Goal: Task Accomplishment & Management: Manage account settings

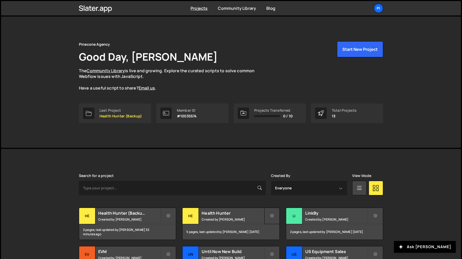
click at [271, 217] on icon at bounding box center [272, 215] width 4 height 5
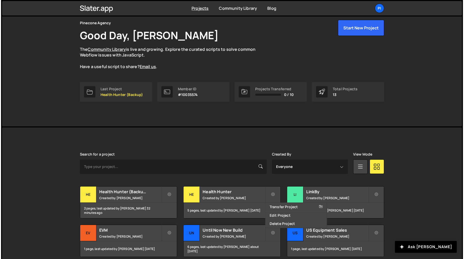
scroll to position [28, 0]
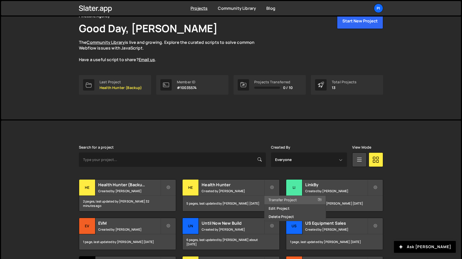
click at [280, 200] on link "Transfer Project" at bounding box center [295, 200] width 61 height 8
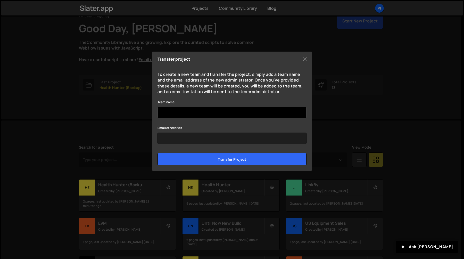
click at [243, 110] on input "Team name" at bounding box center [232, 112] width 149 height 11
type input "Health Hunter Team"
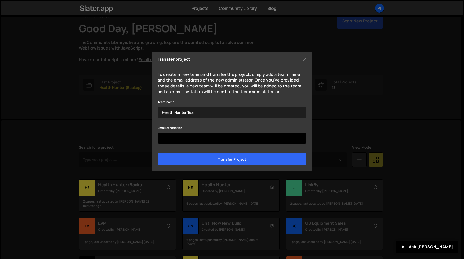
click at [201, 137] on input "Email of receiver" at bounding box center [232, 138] width 149 height 11
paste input "sarah@healthhunter.au"
type input "sarah@healthhunter.au"
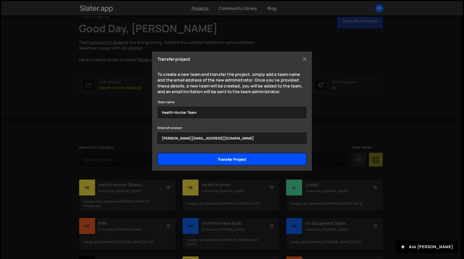
click at [230, 161] on input "Transfer project" at bounding box center [232, 159] width 149 height 12
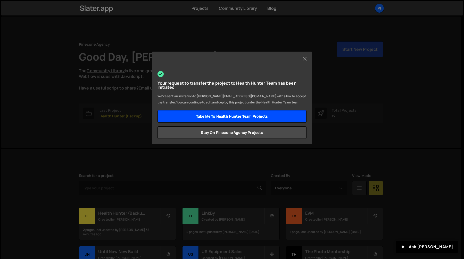
click at [253, 118] on link "Take me to Health Hunter Team projects" at bounding box center [232, 116] width 149 height 12
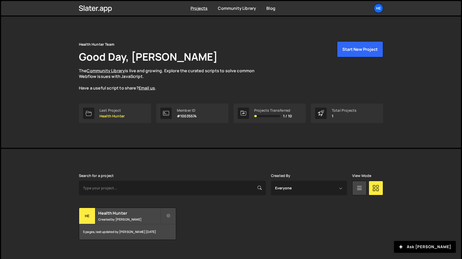
scroll to position [6, 0]
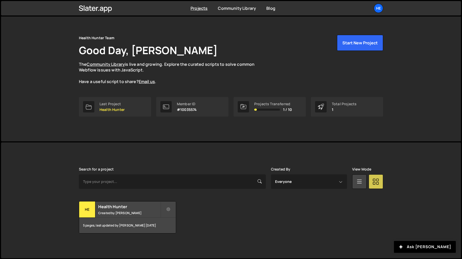
click at [376, 185] on icon at bounding box center [376, 181] width 7 height 9
click at [381, 8] on div "He" at bounding box center [378, 8] width 9 height 9
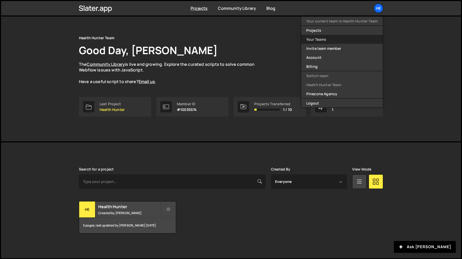
click at [357, 39] on link "Your Teams" at bounding box center [342, 39] width 82 height 9
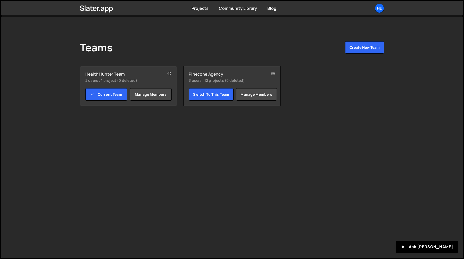
click at [161, 71] on div "Health Hunter Team 2 users , 1 project (0 deleted)" at bounding box center [128, 77] width 86 height 12
click at [170, 74] on icon at bounding box center [170, 73] width 4 height 5
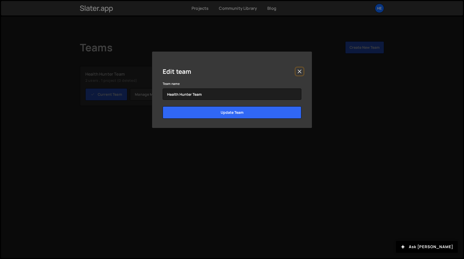
click at [299, 71] on button "Close" at bounding box center [300, 72] width 8 height 8
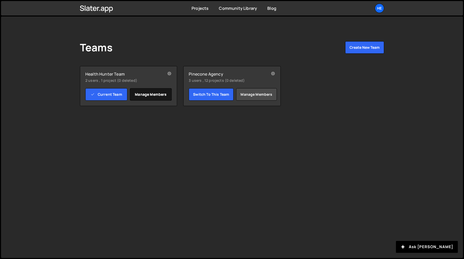
click at [152, 94] on link "Manage members" at bounding box center [151, 94] width 42 height 12
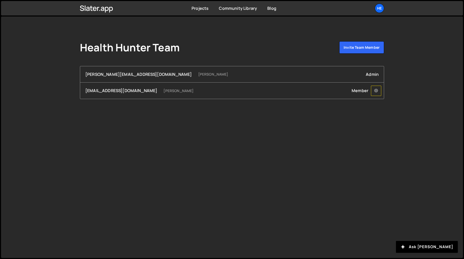
click at [377, 92] on icon at bounding box center [376, 90] width 4 height 5
click at [378, 100] on link "Remove dev@pinecone.agency from Team" at bounding box center [423, 100] width 105 height 7
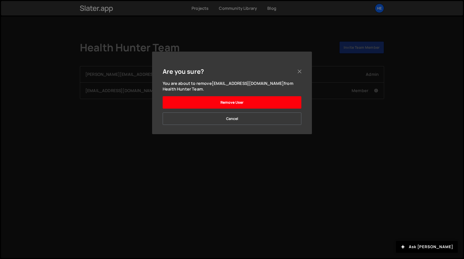
click at [266, 101] on button "Remove User" at bounding box center [232, 102] width 139 height 12
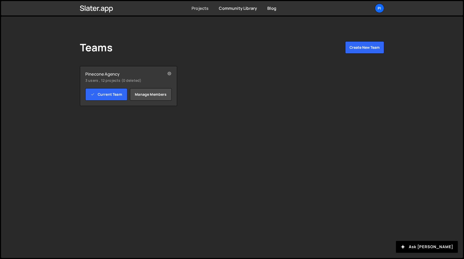
click at [198, 9] on link "Projects" at bounding box center [200, 8] width 17 height 6
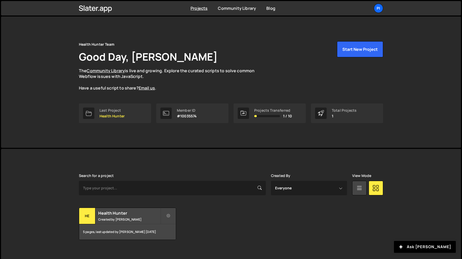
scroll to position [6, 0]
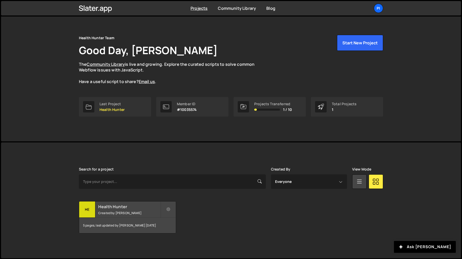
click at [121, 209] on div "Health Hunter Created by [PERSON_NAME]" at bounding box center [127, 209] width 97 height 16
click at [383, 11] on link "Pi" at bounding box center [378, 8] width 9 height 9
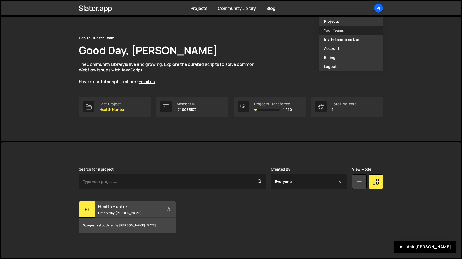
click at [346, 32] on link "Your Teams" at bounding box center [351, 30] width 64 height 9
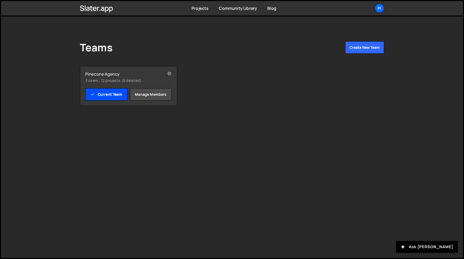
click at [104, 99] on link "Current Team" at bounding box center [106, 94] width 42 height 12
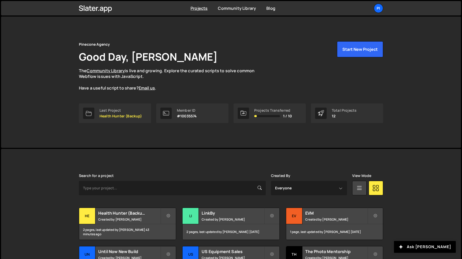
click at [245, 114] on icon at bounding box center [243, 113] width 6 height 6
